Goal: Task Accomplishment & Management: Complete application form

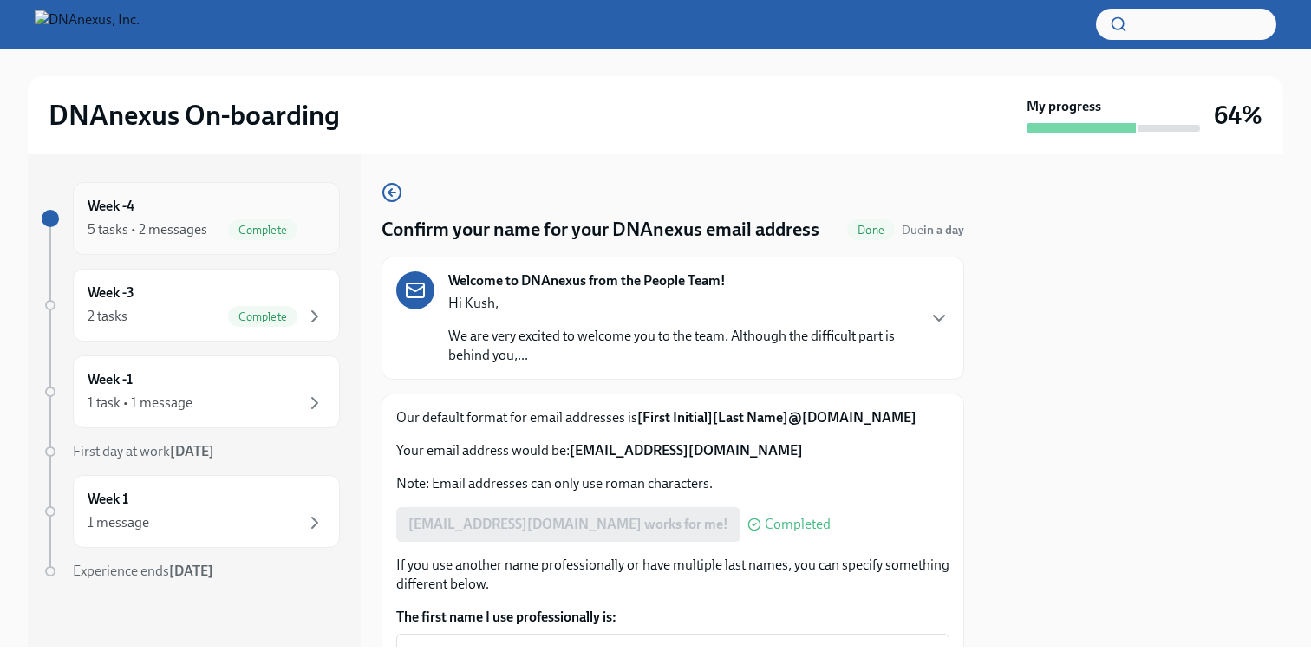
click at [230, 221] on div "Complete" at bounding box center [276, 229] width 97 height 21
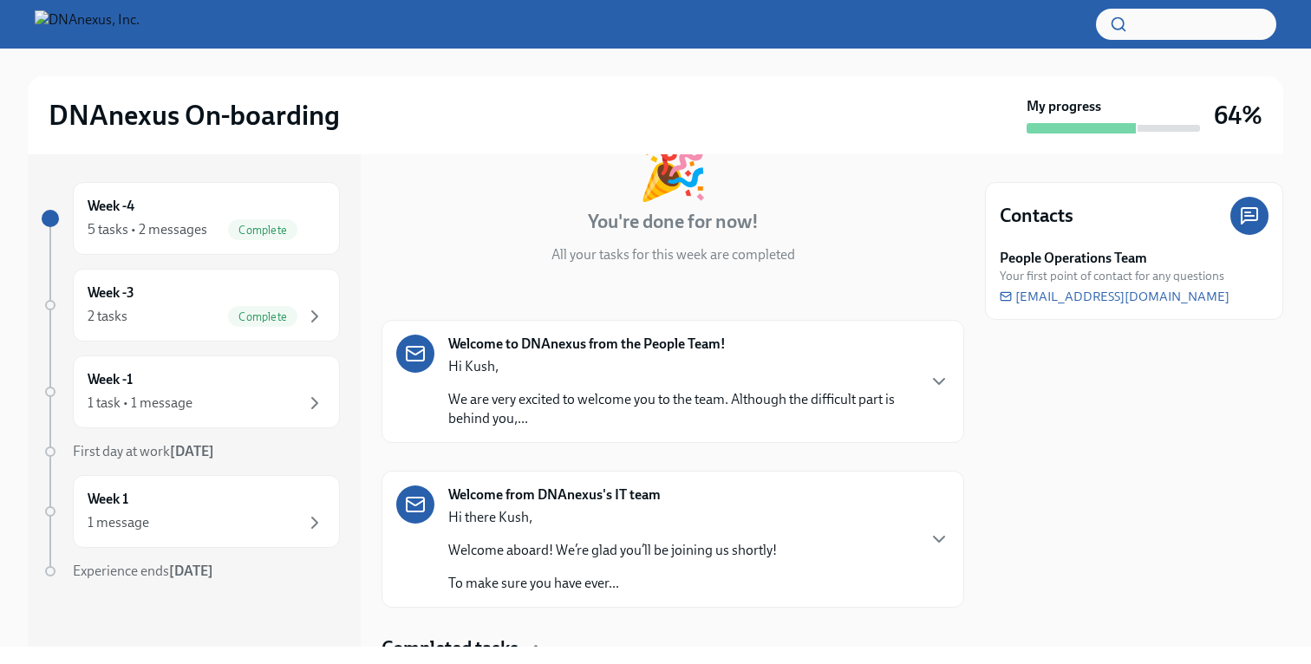
scroll to position [196, 0]
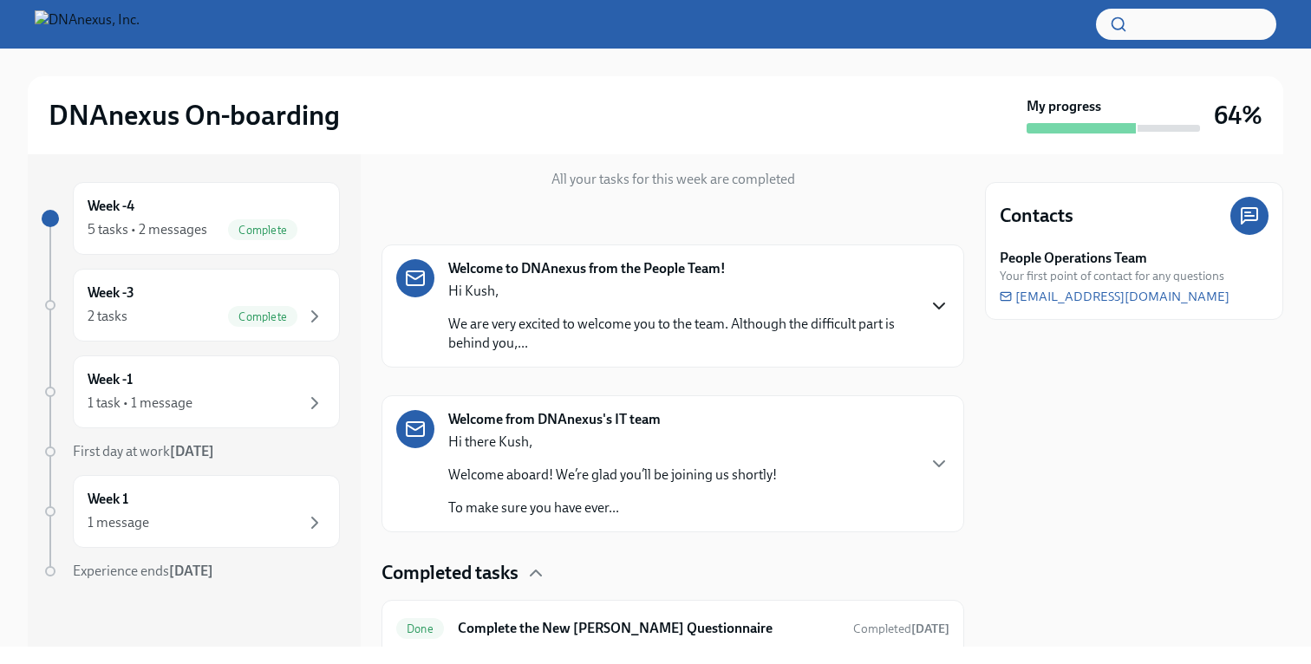
click at [935, 305] on icon "button" at bounding box center [939, 305] width 10 height 5
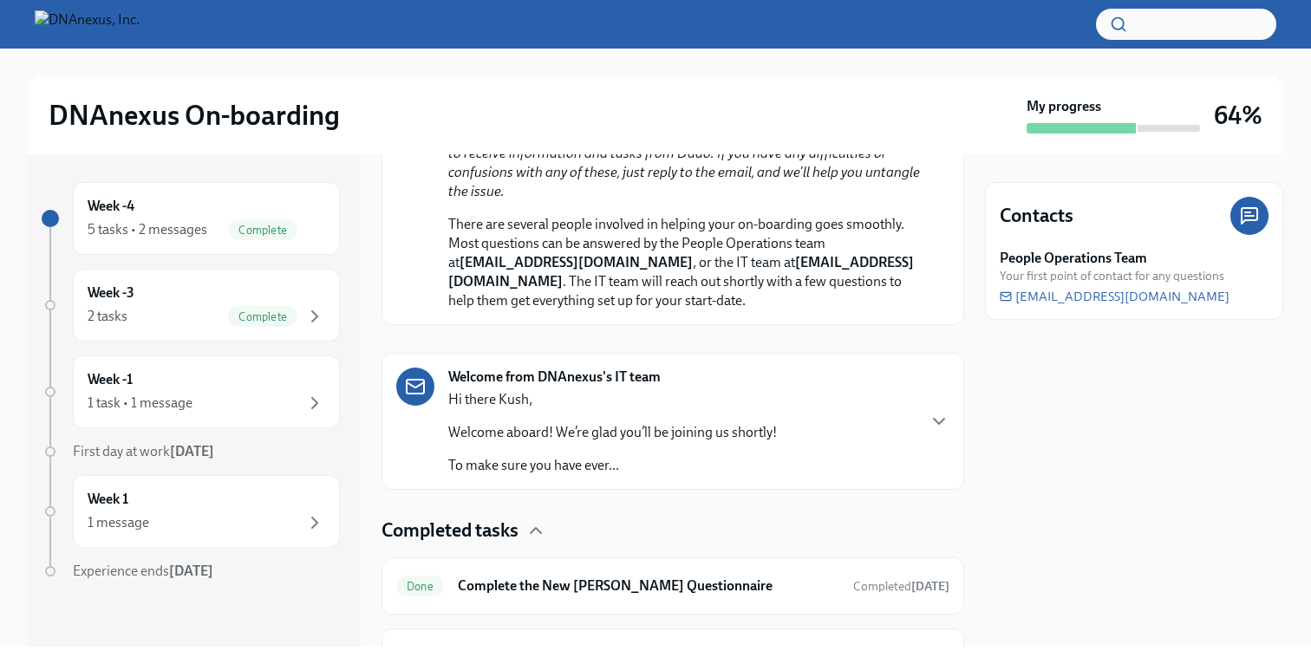
scroll to position [570, 0]
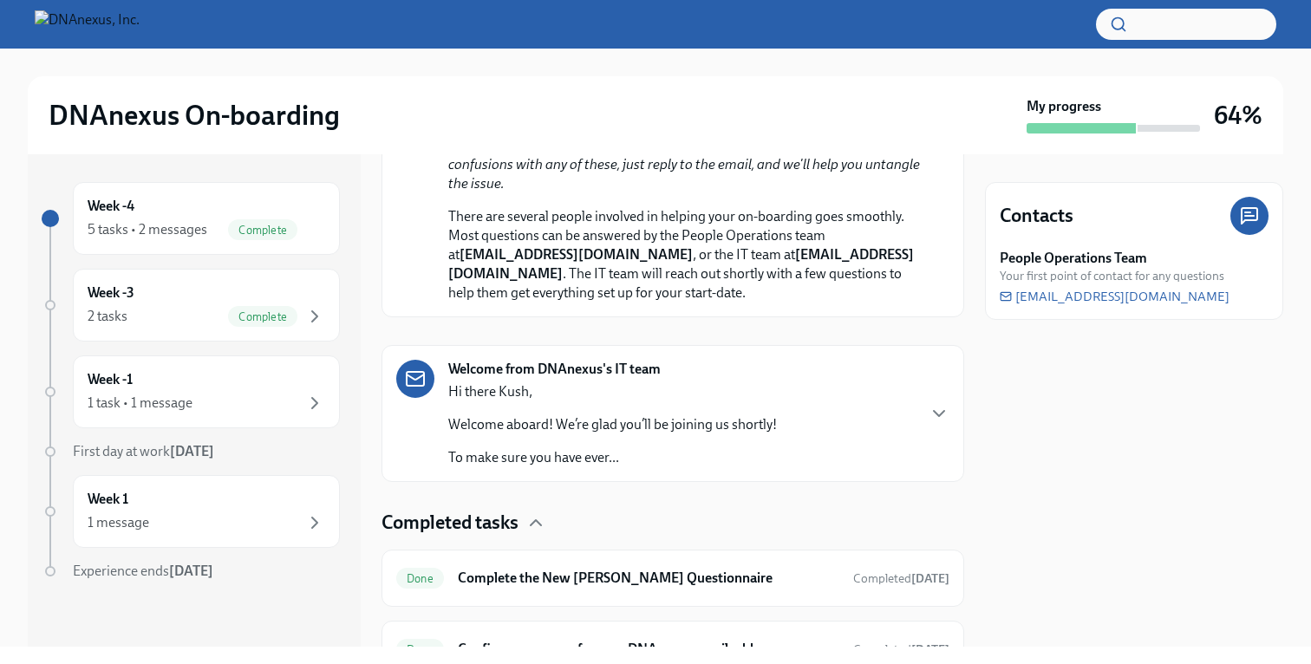
click at [936, 418] on div "Welcome from DNAnexus's IT team Hi there [PERSON_NAME], Welcome aboard! We’re g…" at bounding box center [672, 414] width 553 height 108
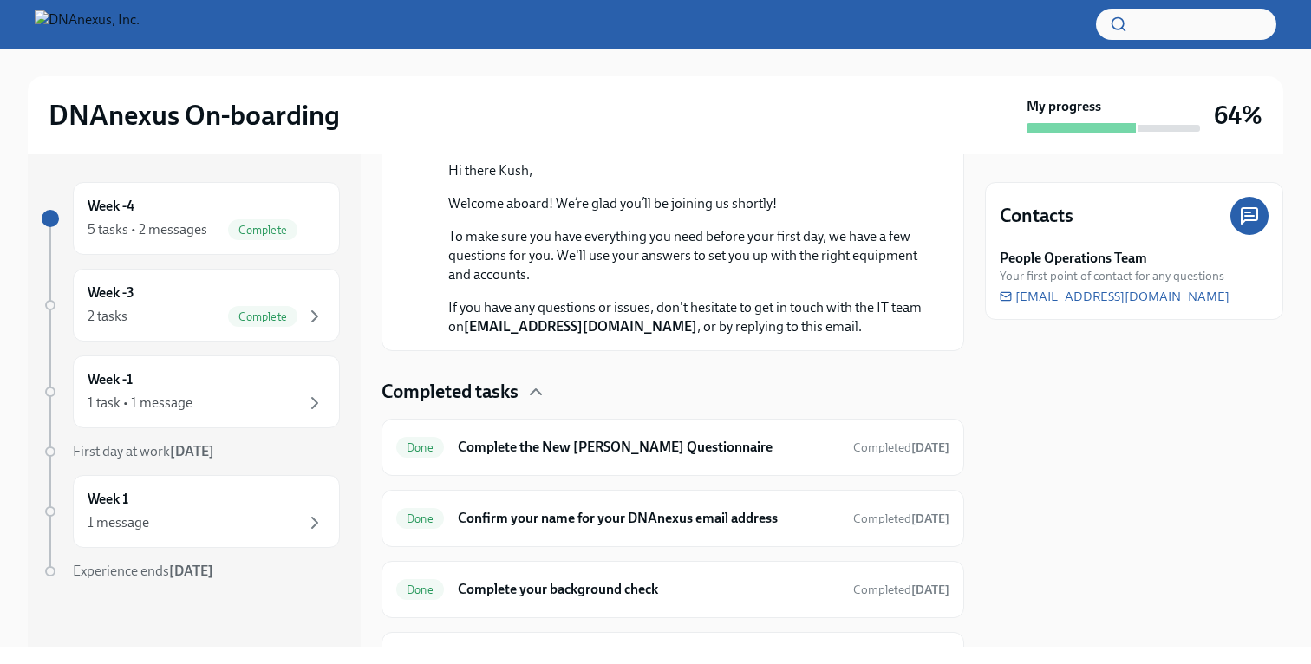
scroll to position [1008, 0]
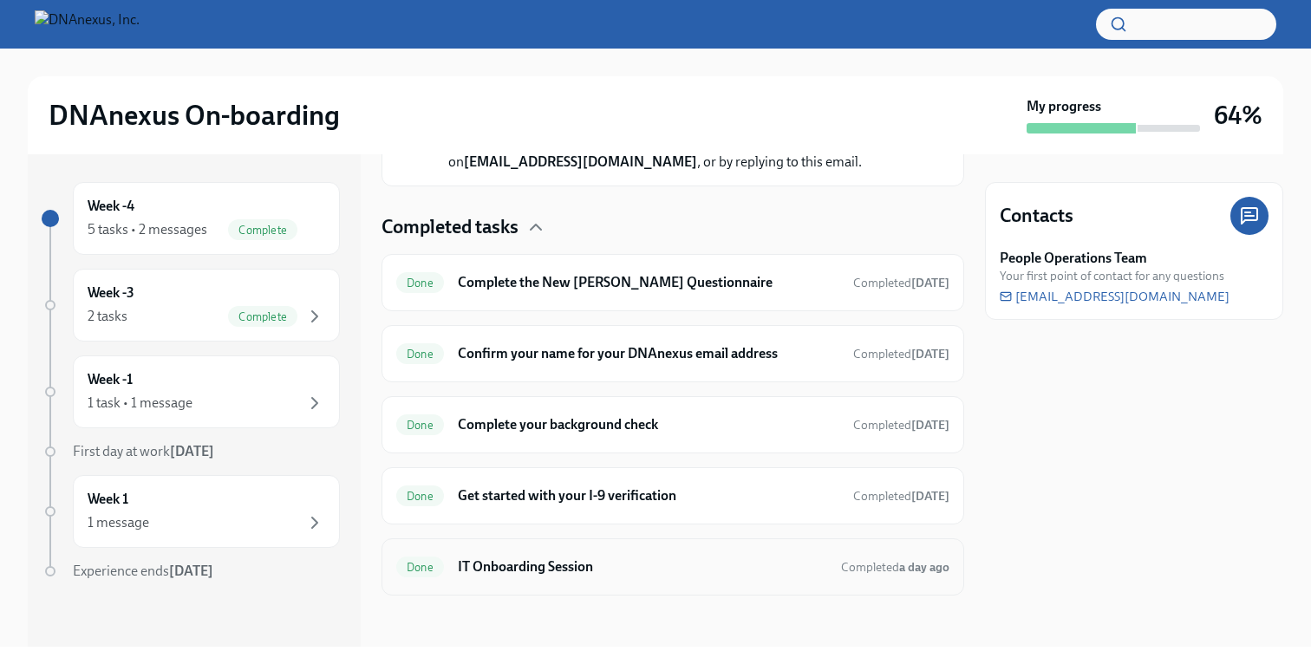
click at [524, 581] on div "Done IT Onboarding Session Completed a day ago" at bounding box center [672, 567] width 553 height 28
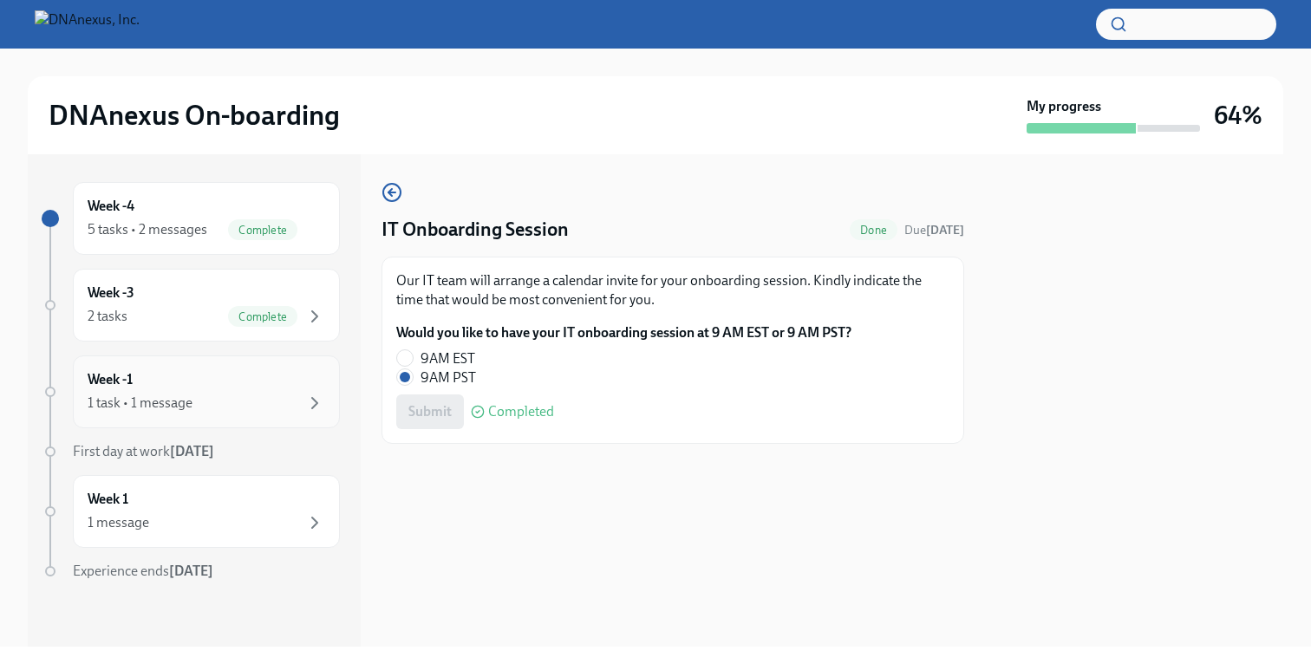
click at [247, 387] on div "Week -1 1 task • 1 message" at bounding box center [207, 391] width 238 height 43
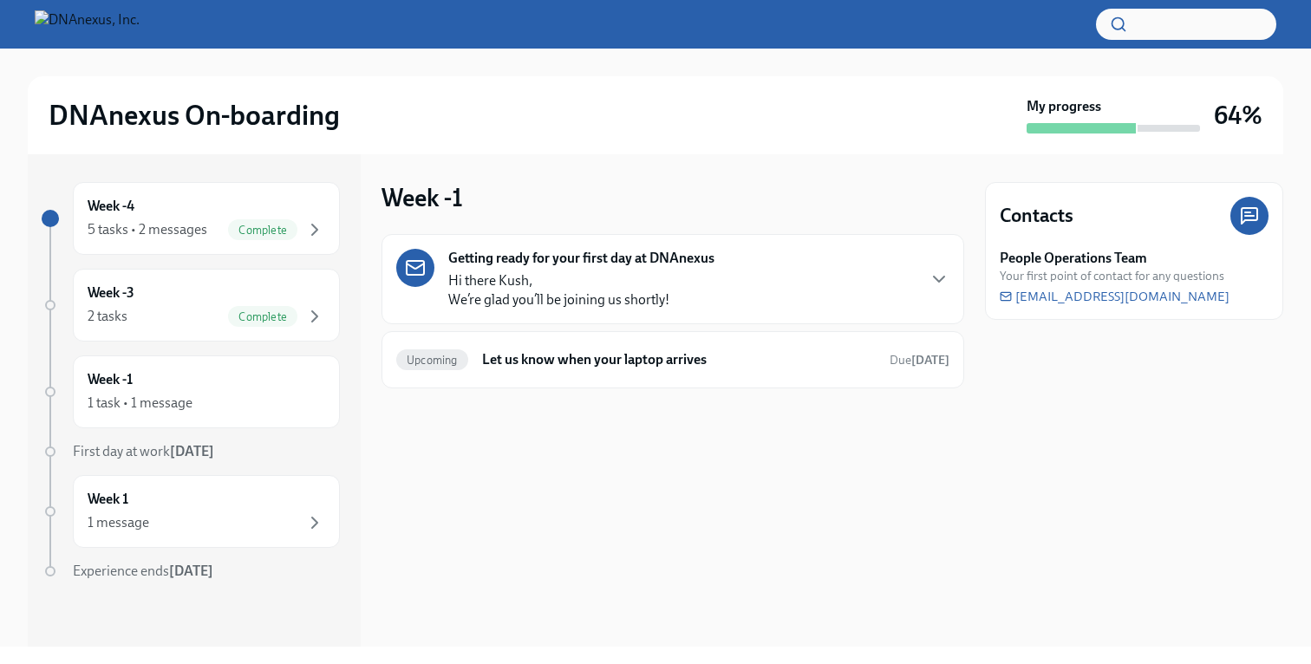
click at [561, 276] on p "Hi there [PERSON_NAME], We’re glad you’ll be joining us shortly!" at bounding box center [558, 290] width 221 height 38
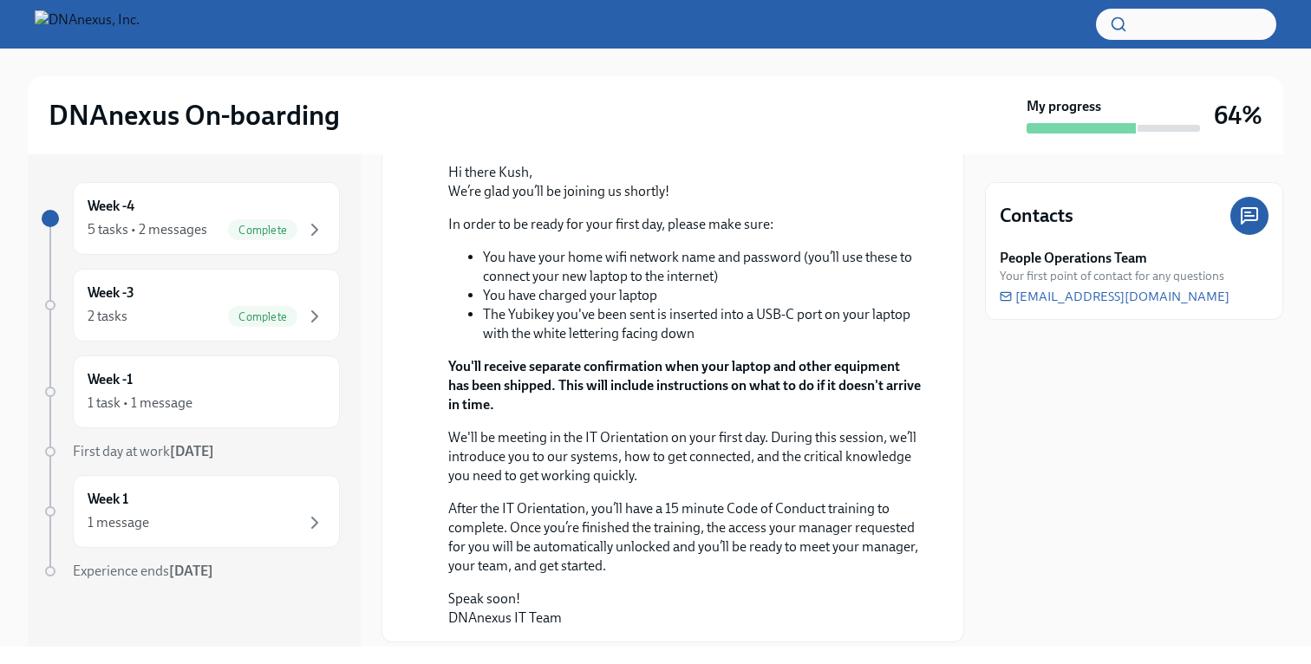
scroll to position [277, 0]
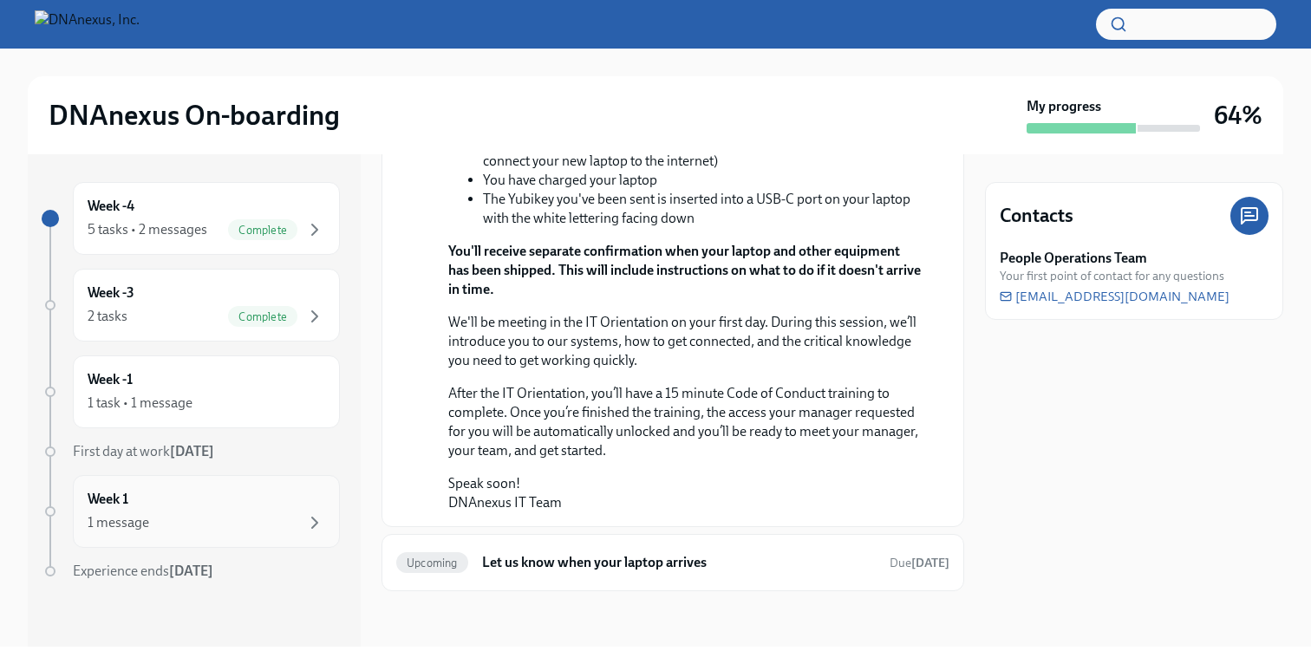
click at [298, 510] on div "Week 1 1 message" at bounding box center [207, 511] width 238 height 43
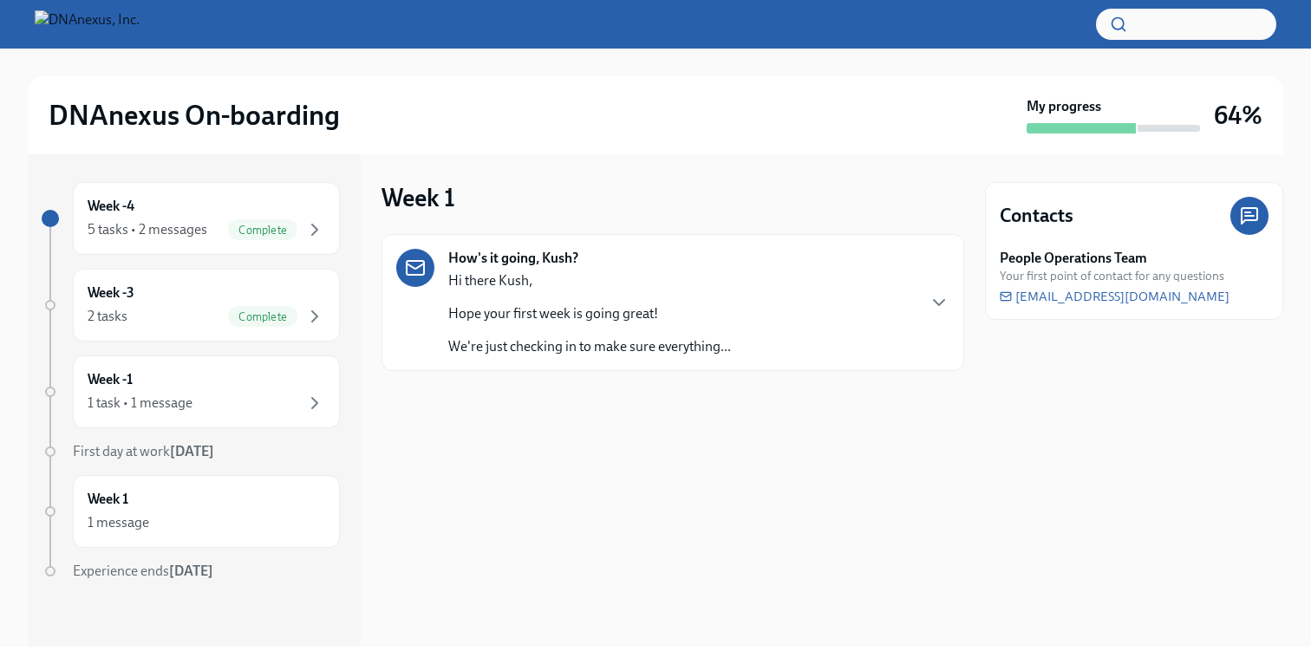
click at [662, 293] on div "Hi there [PERSON_NAME], Hope your first week is going great! We're just checkin…" at bounding box center [589, 313] width 283 height 85
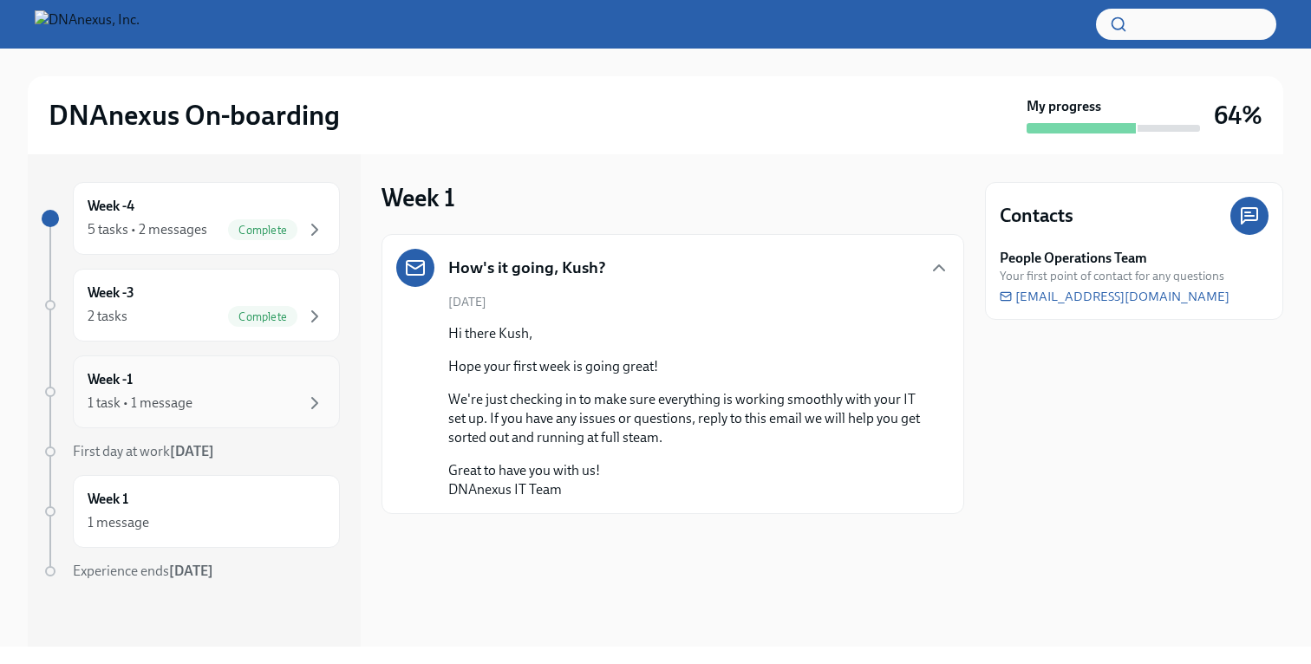
click at [277, 375] on div "Week -1 1 task • 1 message" at bounding box center [207, 391] width 238 height 43
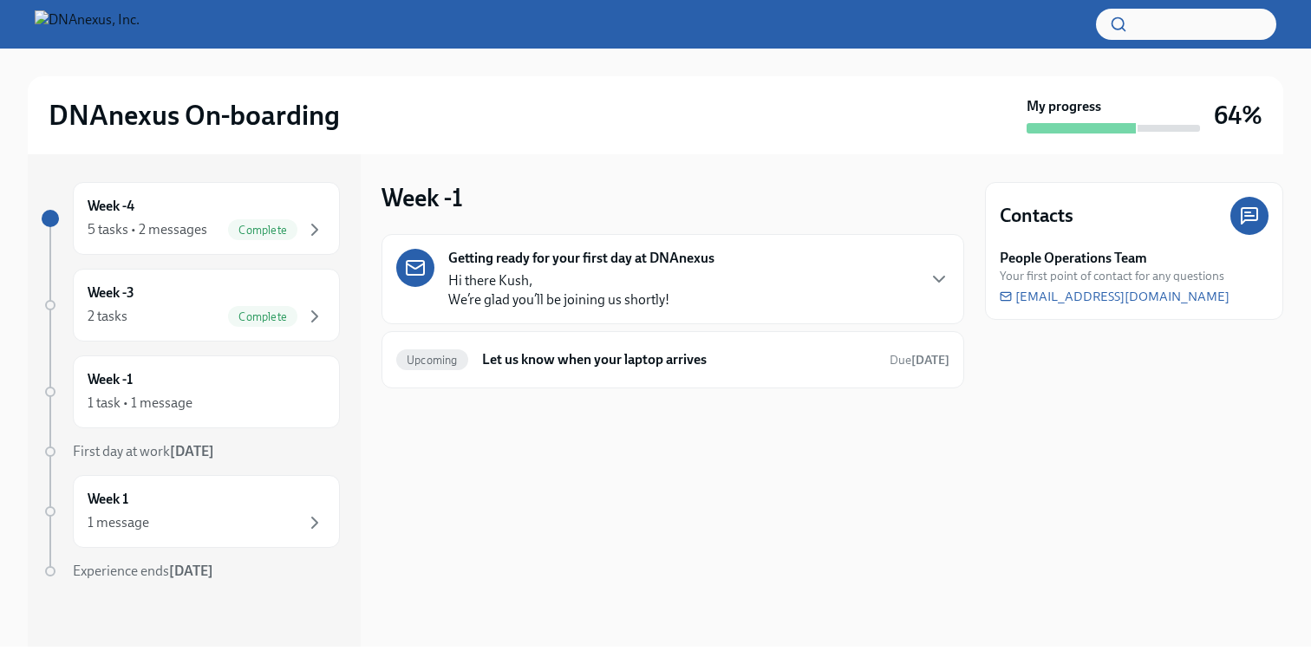
click at [542, 291] on p "Hi there [PERSON_NAME], We’re glad you’ll be joining us shortly!" at bounding box center [558, 290] width 221 height 38
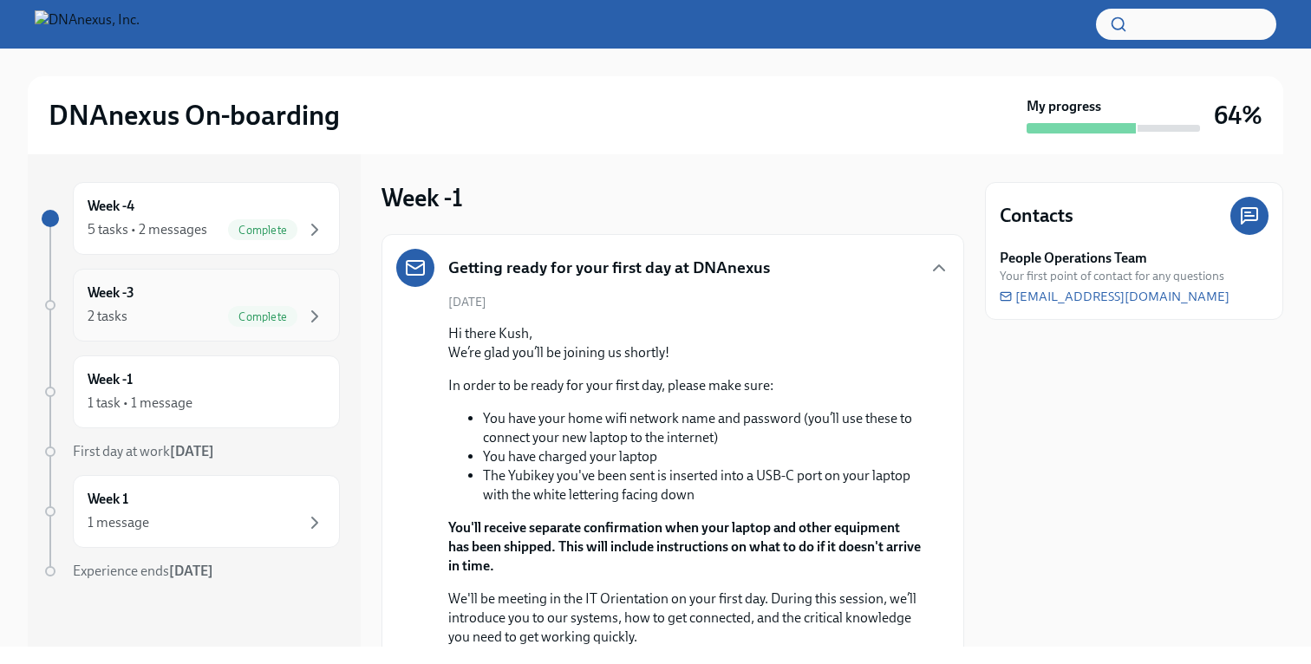
click at [287, 316] on span "Complete" at bounding box center [262, 316] width 69 height 13
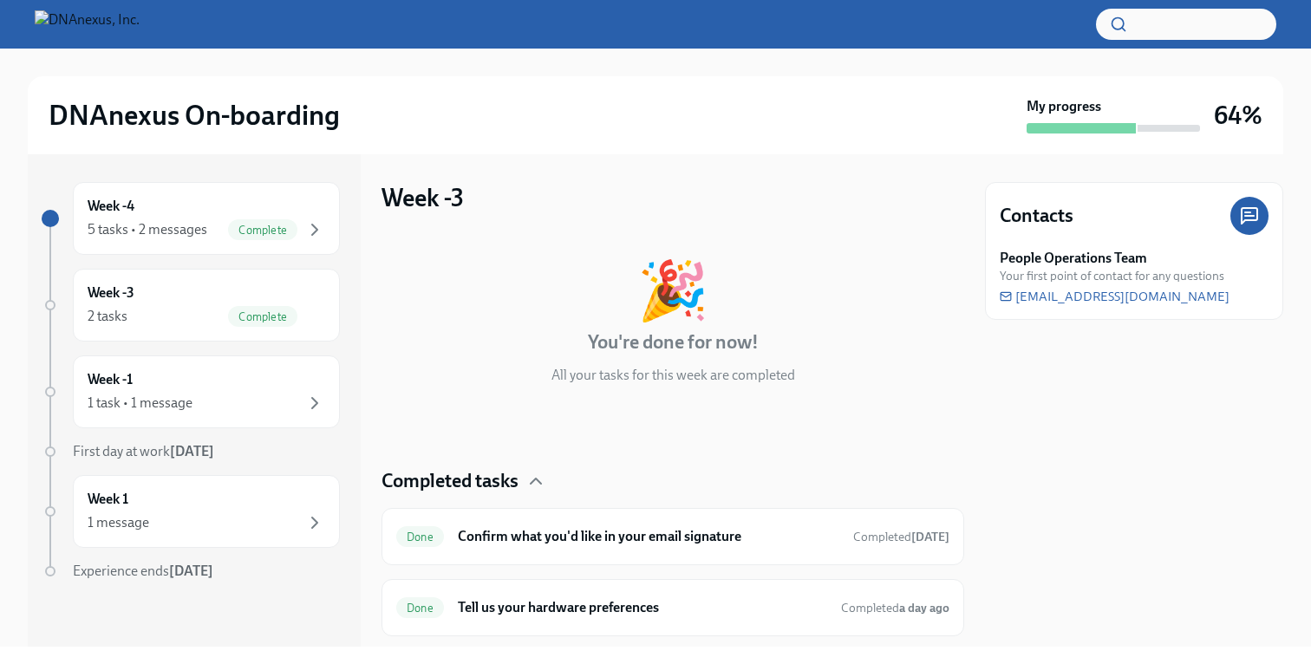
scroll to position [45, 0]
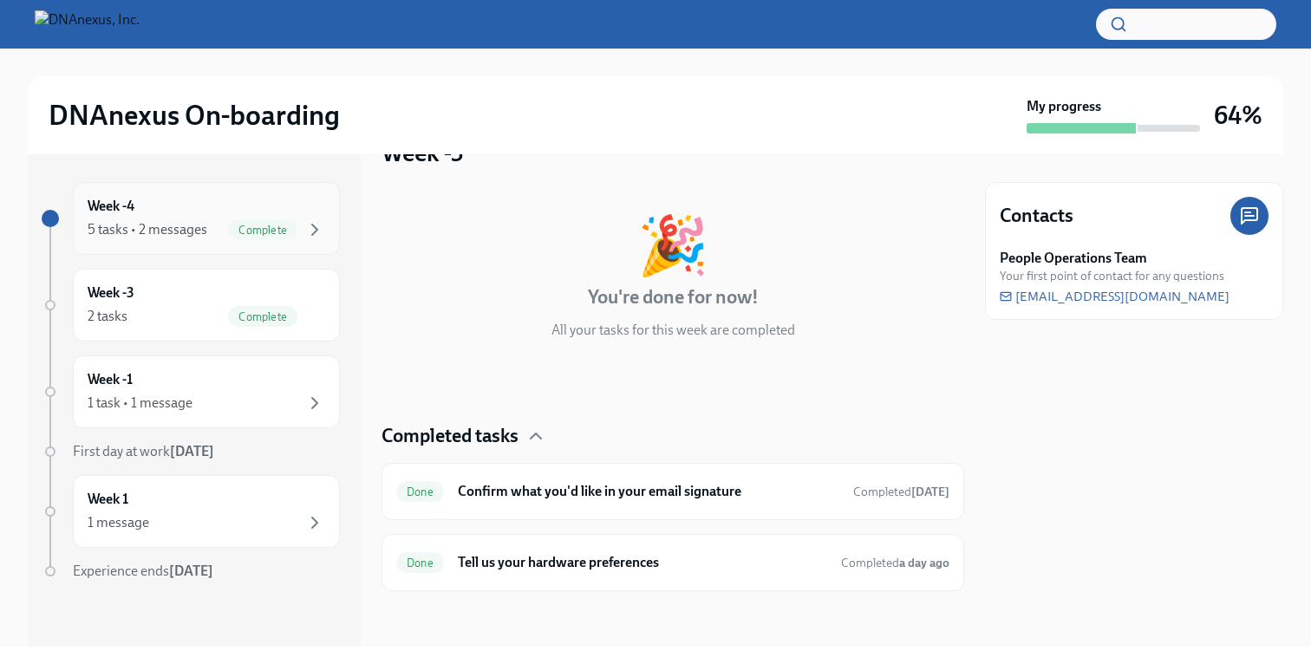
click at [292, 232] on span "Complete" at bounding box center [262, 230] width 69 height 13
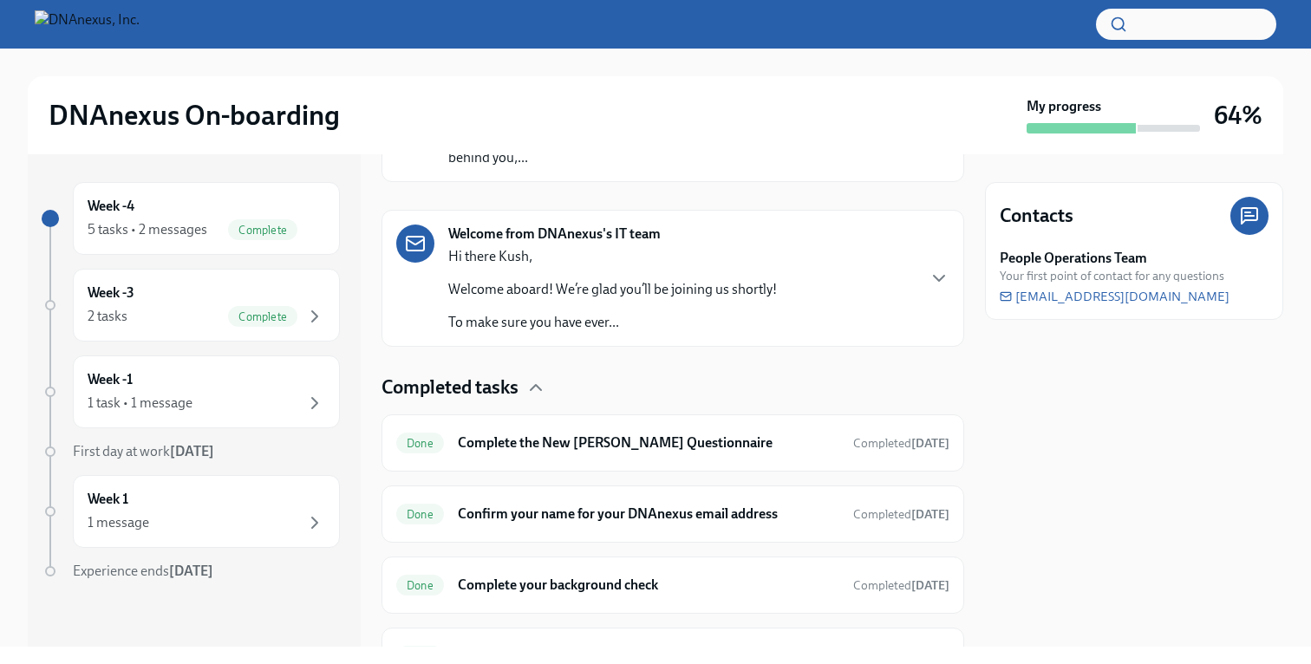
scroll to position [424, 0]
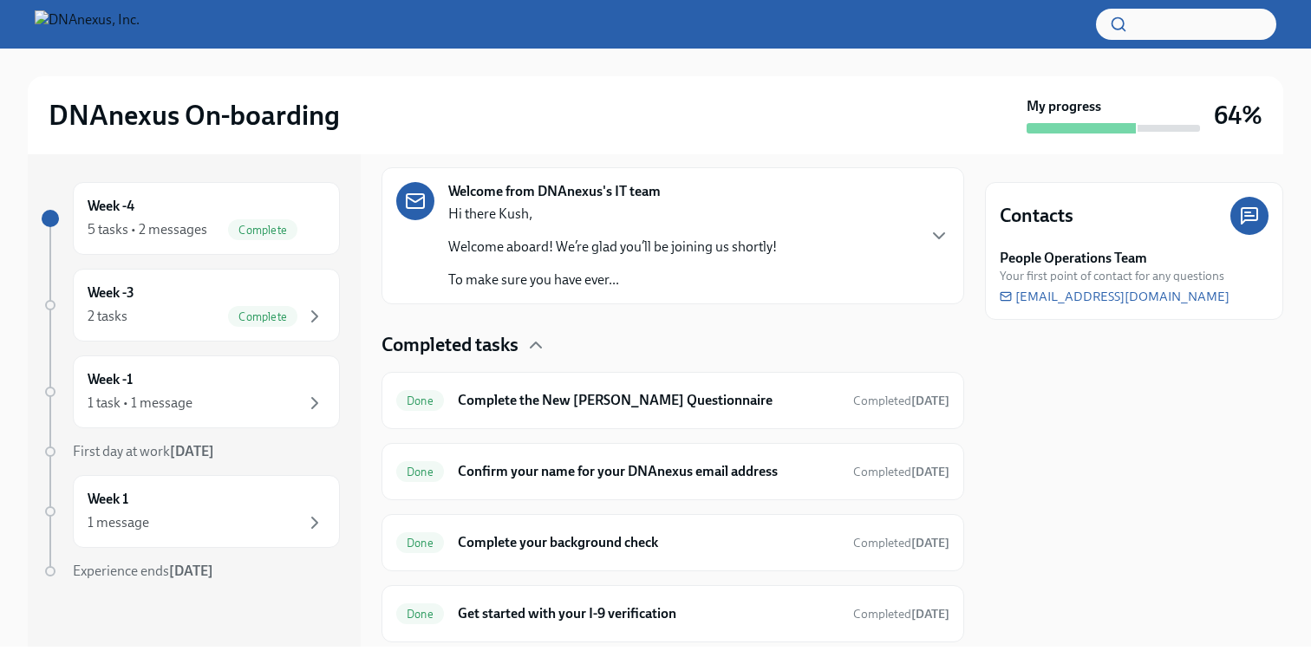
click at [632, 244] on p "Welcome aboard! We’re glad you’ll be joining us shortly!" at bounding box center [612, 247] width 329 height 19
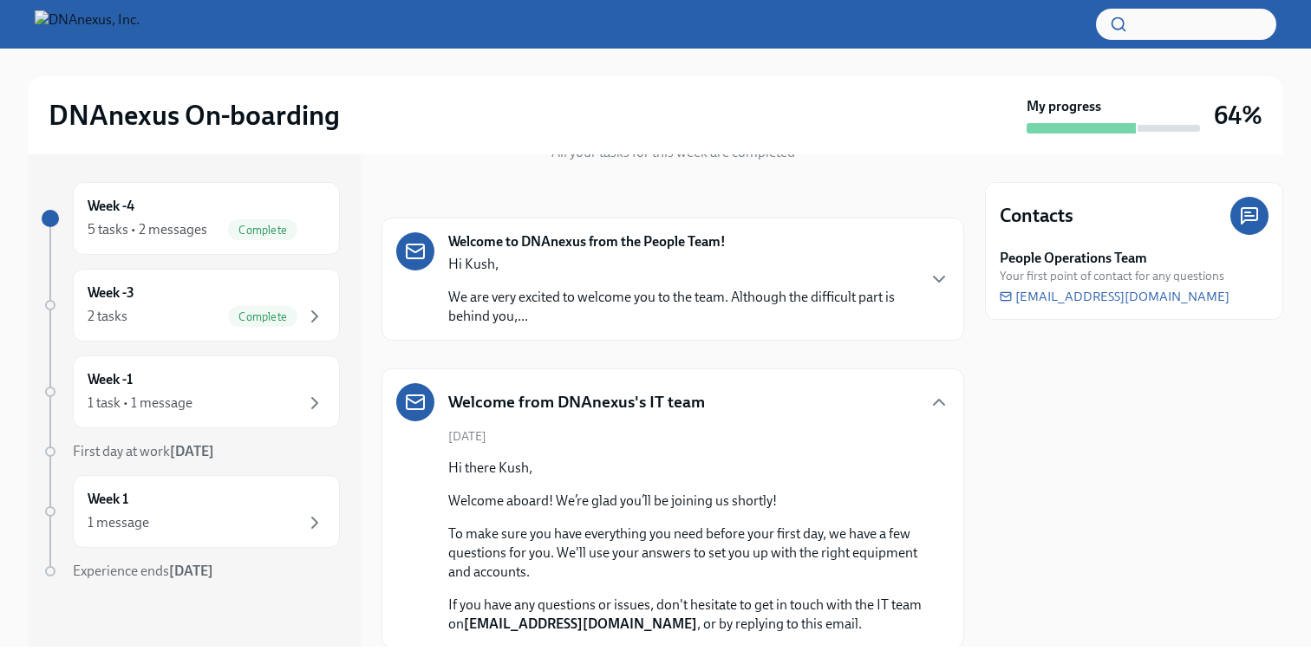
scroll to position [47, 0]
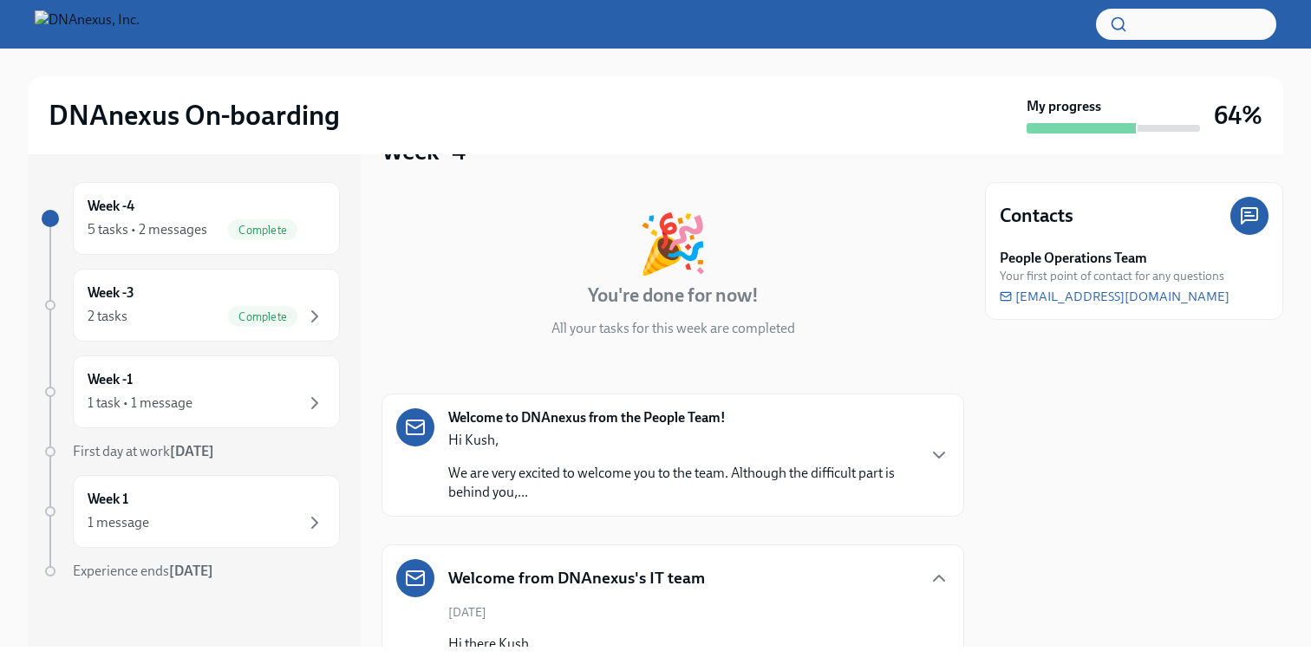
click at [631, 479] on p "We are very excited to welcome you to the team. Although the difficult part is …" at bounding box center [681, 483] width 466 height 38
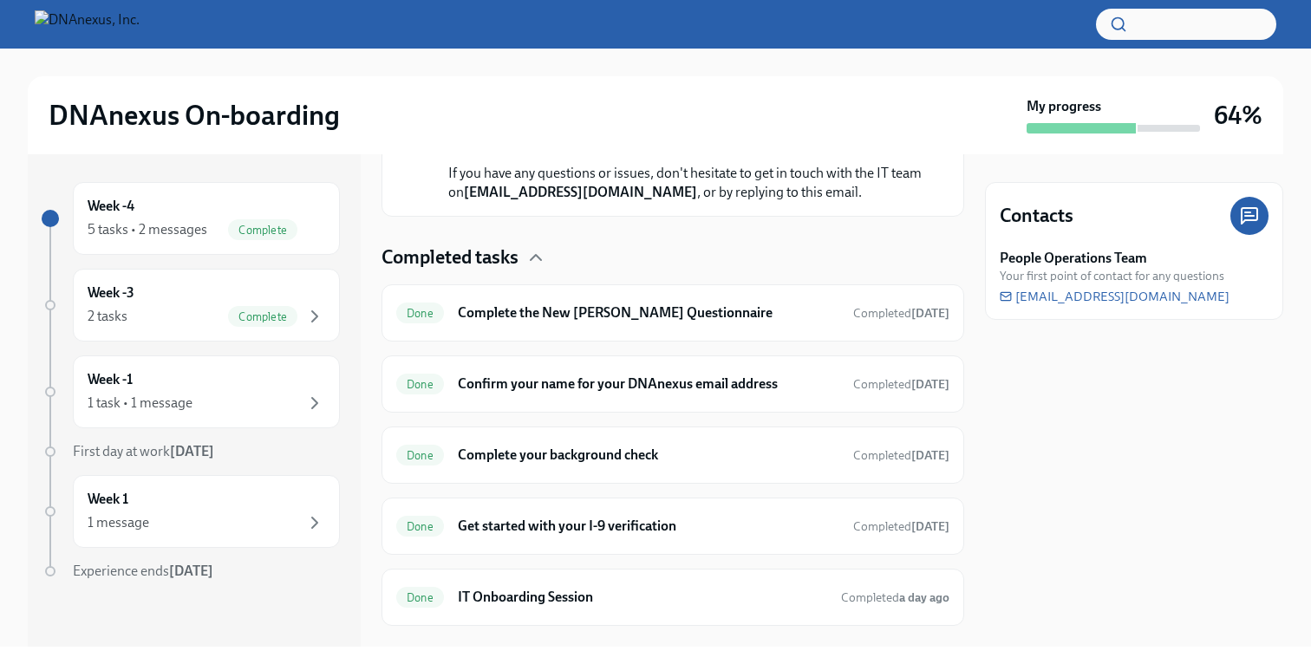
scroll to position [1032, 0]
